Goal: Obtain resource: Download file/media

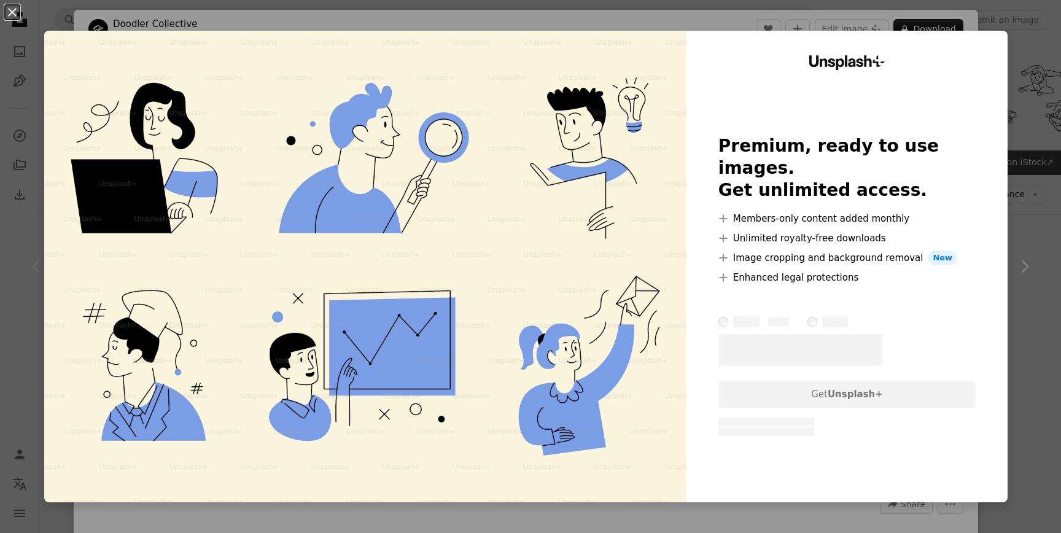
scroll to position [176, 0]
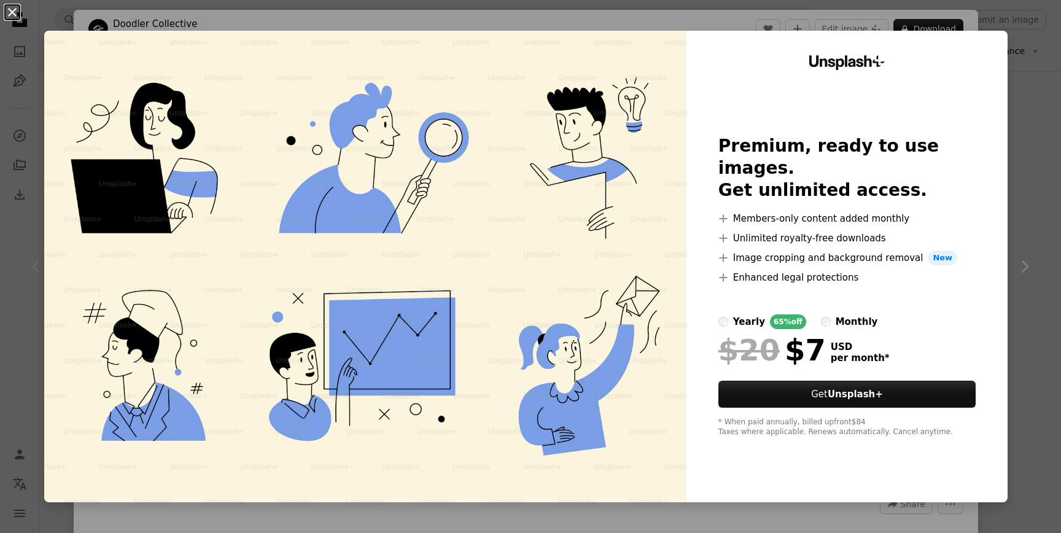
click at [10, 14] on button "An X shape" at bounding box center [12, 12] width 15 height 15
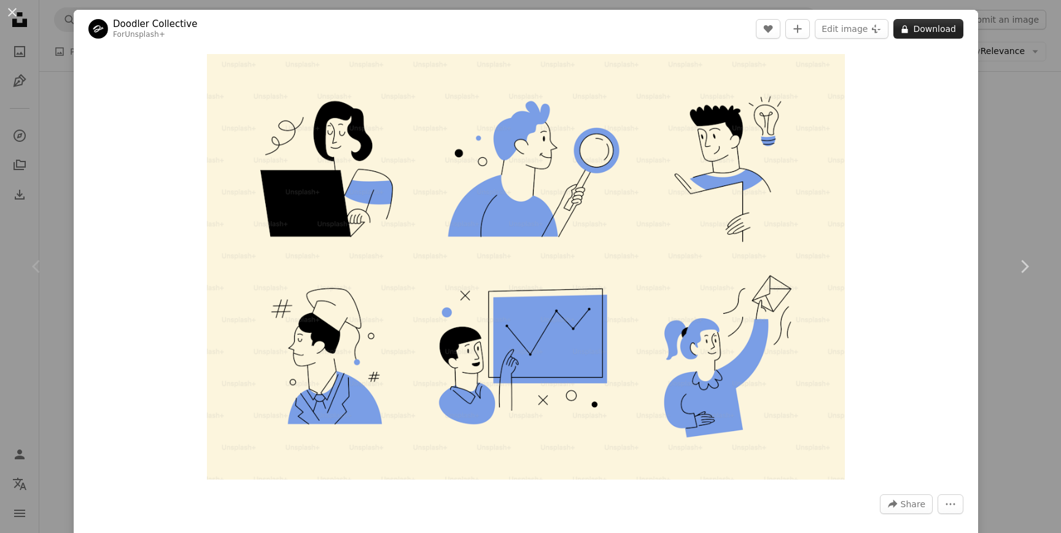
click at [934, 23] on button "A lock Download" at bounding box center [928, 29] width 70 height 20
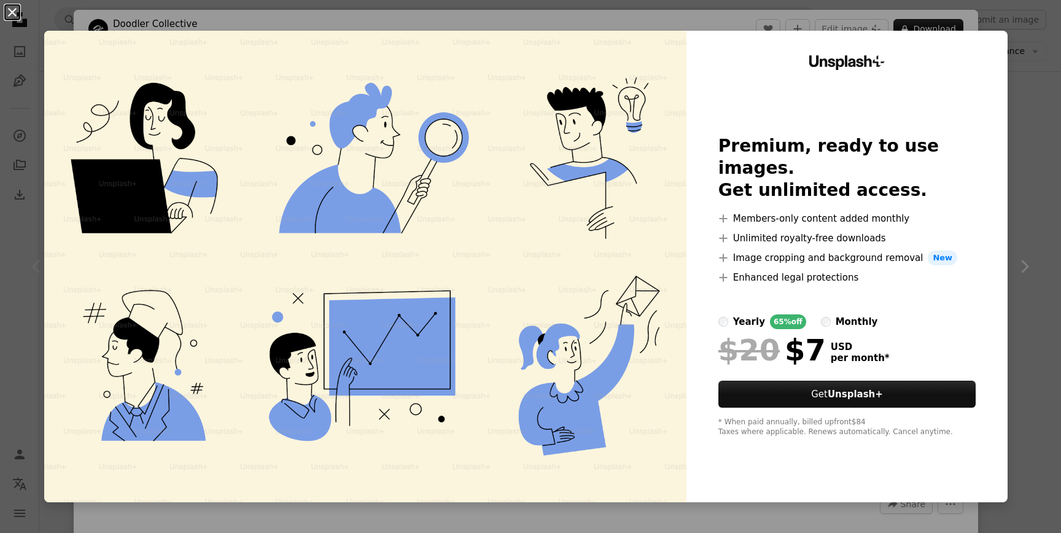
click at [10, 13] on button "An X shape" at bounding box center [12, 12] width 15 height 15
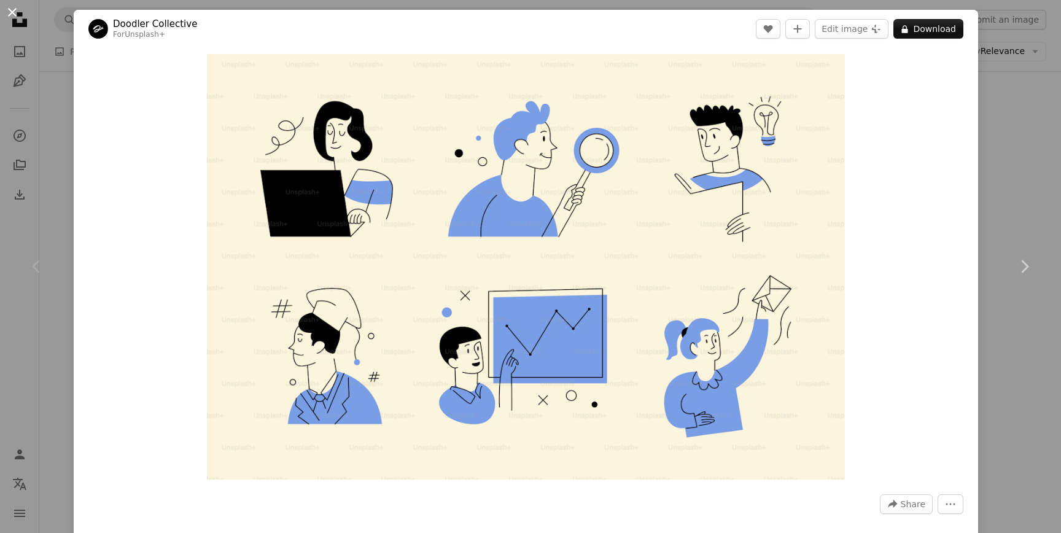
click at [14, 10] on button "An X shape" at bounding box center [12, 12] width 15 height 15
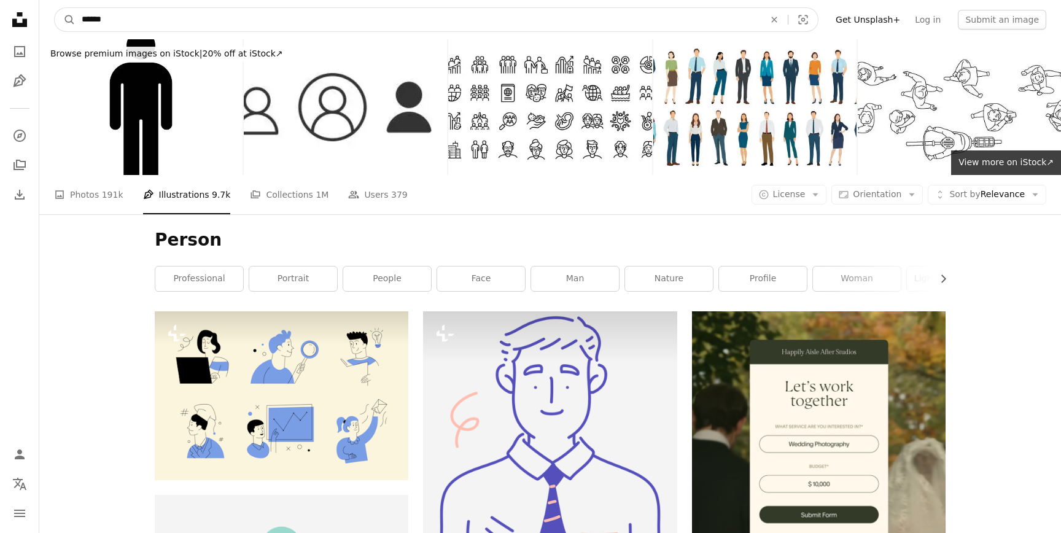
click at [129, 15] on input "******" at bounding box center [418, 19] width 685 height 23
type input "*******"
click button "A magnifying glass" at bounding box center [65, 19] width 21 height 23
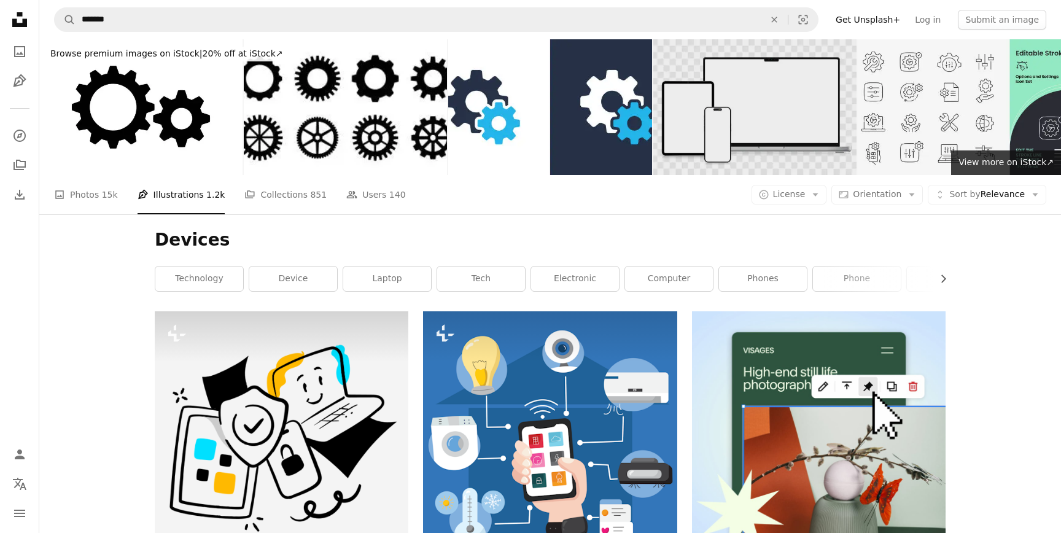
click at [736, 115] on img at bounding box center [754, 107] width 203 height 136
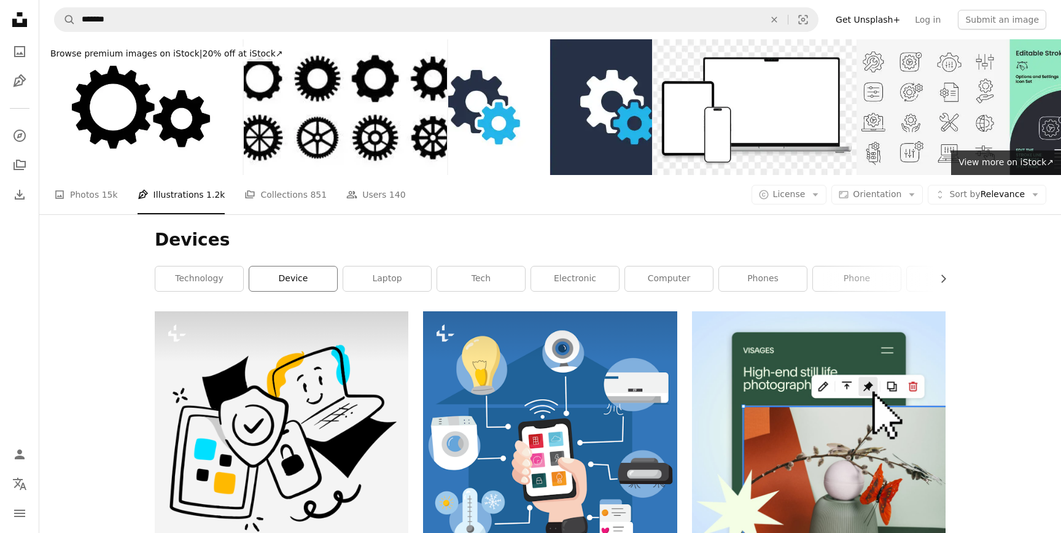
click at [298, 282] on link "device" at bounding box center [293, 279] width 88 height 25
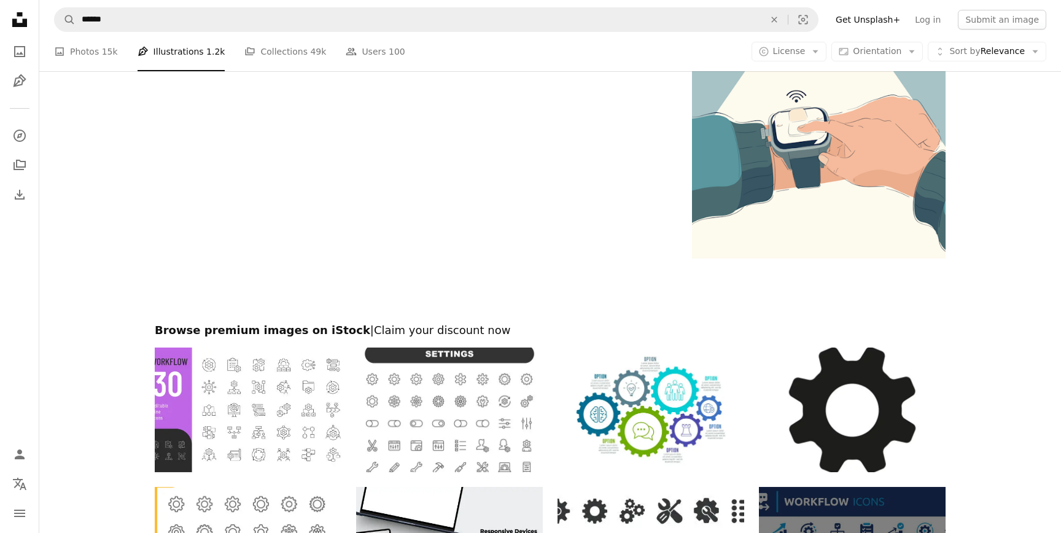
scroll to position [2386, 0]
